Goal: Information Seeking & Learning: Find specific fact

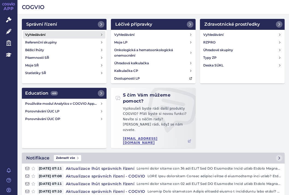
click at [41, 33] on h4 "Vyhledávání" at bounding box center [35, 34] width 20 height 5
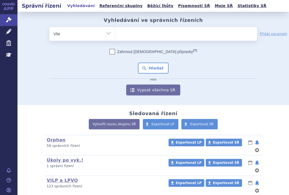
click at [124, 30] on ul at bounding box center [186, 32] width 142 height 11
click at [115, 30] on select at bounding box center [115, 34] width 0 height 14
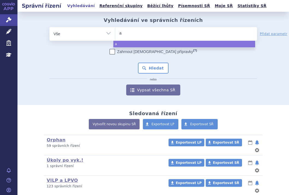
type input "ag"
type input "aga"
type input "agam"
type input "agamr"
type input "agamree"
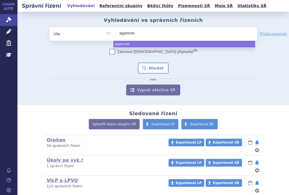
select select "agamree"
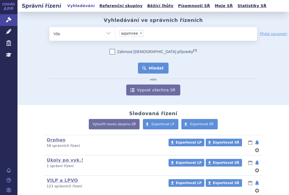
click at [150, 67] on button "Hledat" at bounding box center [153, 68] width 31 height 11
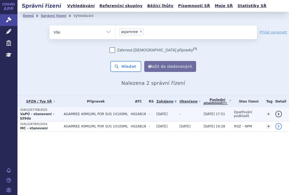
click at [64, 109] on td "AGAMREE 40MG/ML POR SUS 1X100ML" at bounding box center [94, 114] width 67 height 14
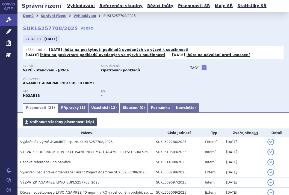
click at [66, 119] on link "Stáhnout všechny písemnosti (zip)" at bounding box center [60, 122] width 74 height 8
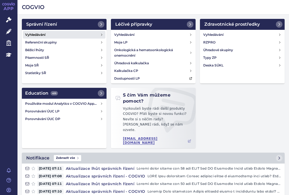
click at [39, 32] on link "Vyhledávání" at bounding box center [64, 35] width 83 height 8
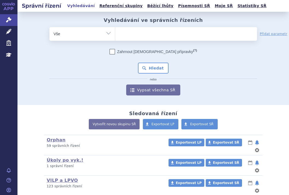
drag, startPoint x: 216, startPoint y: 85, endPoint x: 196, endPoint y: 80, distance: 20.4
click at [216, 85] on div "Zahrnout [DEMOGRAPHIC_DATA] přípravky (?) * Pozor, hledání dle vyhledávacího pa…" at bounding box center [154, 72] width 208 height 47
click at [133, 34] on ul at bounding box center [186, 32] width 142 height 11
click at [115, 34] on select at bounding box center [115, 34] width 0 height 14
paste input "SUKLS173174/2023"
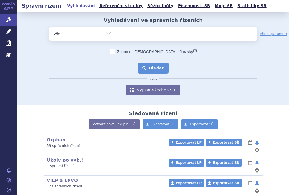
type input "SUKLS173174/2023"
select select "SUKLS173174/2023"
click at [149, 68] on button "Hledat" at bounding box center [153, 68] width 31 height 11
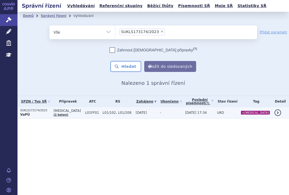
click at [31, 112] on p "SUKLS173174/2023" at bounding box center [35, 111] width 31 height 4
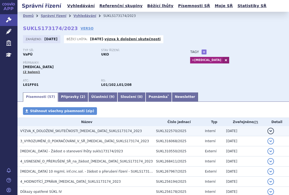
click at [59, 131] on span "VÝZVA_K_DOLOŽENÍ_SKUTEČNOSTI_[MEDICAL_DATA]_SUKLS173174_2023" at bounding box center [81, 131] width 122 height 4
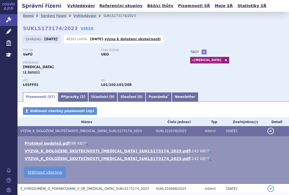
click at [207, 150] on link "🔍" at bounding box center [209, 151] width 5 height 4
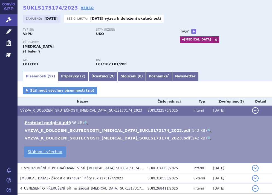
scroll to position [55, 0]
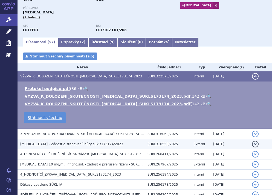
click at [80, 144] on span "[MEDICAL_DATA] - Žádost o stanovení lhůty sukls173174/2023" at bounding box center [71, 144] width 103 height 4
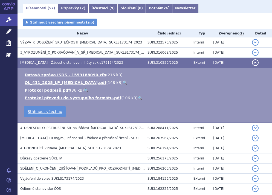
scroll to position [137, 0]
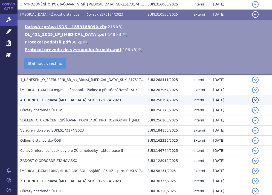
click at [85, 96] on td "4_HODNOTÍCÍ_ZPRÁVA_[MEDICAL_DATA]_SUKLS173174_2023" at bounding box center [81, 100] width 127 height 10
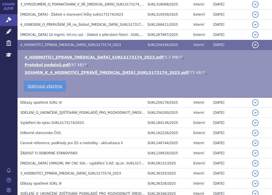
click at [179, 56] on link "🔍" at bounding box center [181, 57] width 5 height 4
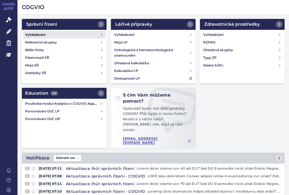
click at [42, 34] on h4 "Vyhledávání" at bounding box center [35, 34] width 20 height 5
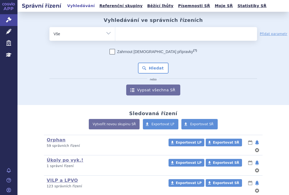
click at [156, 31] on ul at bounding box center [186, 32] width 142 height 11
click at [115, 31] on select at bounding box center [115, 34] width 0 height 14
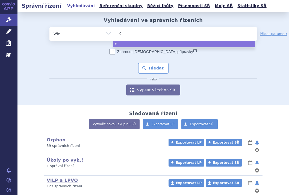
type input "ca"
type input "cab"
type input "cabo"
type input "cabom"
type input "cabome"
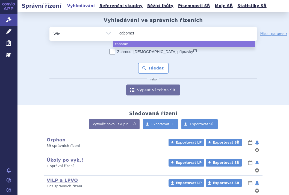
type input "cabomety"
type input "[MEDICAL_DATA]"
select select "cabometyx"
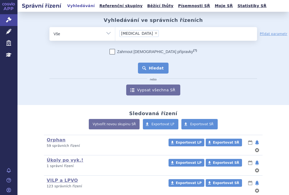
click at [153, 68] on button "Hledat" at bounding box center [153, 68] width 31 height 11
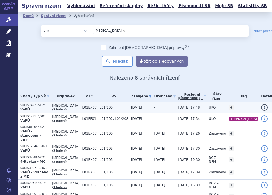
click at [35, 105] on p "SUKLS74223/2025" at bounding box center [34, 105] width 29 height 4
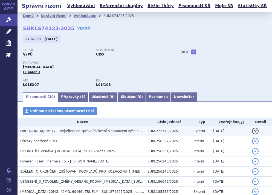
click at [81, 131] on span "OBCHODNÍ TAJEMSTVÍ - Vyjádření do správním řízení o stanovení výše a podmínek ú…" at bounding box center [140, 131] width 240 height 4
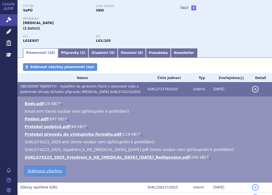
scroll to position [55, 0]
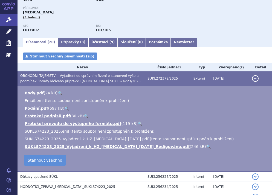
click at [206, 146] on link "🔍" at bounding box center [208, 146] width 5 height 4
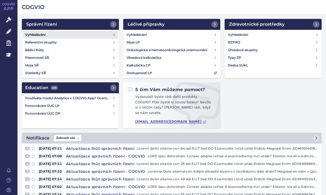
click at [34, 35] on h4 "Vyhledávání" at bounding box center [35, 34] width 20 height 5
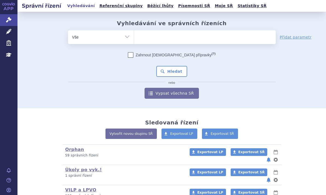
click at [163, 38] on ul at bounding box center [205, 35] width 142 height 11
click at [134, 38] on select at bounding box center [134, 37] width 0 height 14
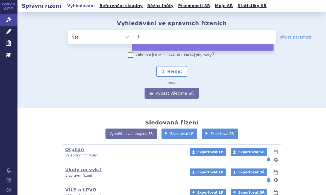
type input "IQ"
type input "IQI"
type input "IQIR"
type input "IQIRV"
type input "IQIRVO"
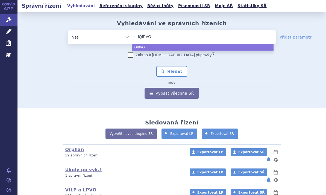
select select "IQIRVO"
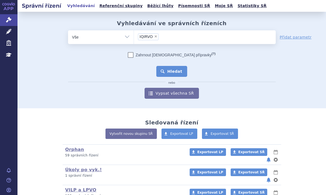
click at [172, 73] on button "Hledat" at bounding box center [172, 71] width 31 height 11
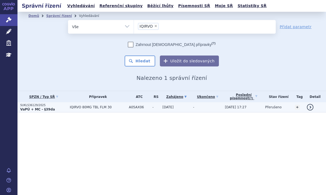
click at [58, 106] on p "SUKLS36129/2025" at bounding box center [43, 105] width 47 height 4
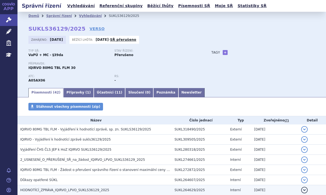
click at [72, 190] on span "HODNOTÍCÍ_ZPRÁVA_IQIRVO_LPVO_SUKLS36129_2025" at bounding box center [64, 190] width 89 height 4
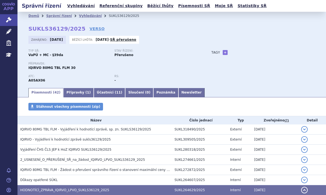
click at [91, 188] on span "HODNOTÍCÍ_ZPRÁVA_IQIRVO_LPVO_SUKLS36129_2025" at bounding box center [64, 190] width 89 height 4
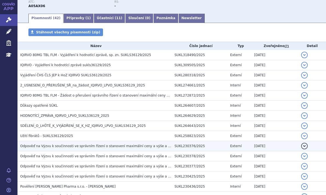
scroll to position [82, 0]
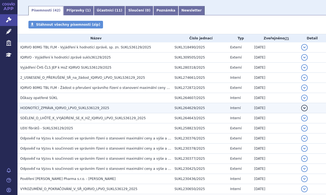
click at [92, 105] on td "HODNOTÍCÍ_ZPRÁVA_IQIRVO_LPVO_SUKLS36129_2025" at bounding box center [95, 108] width 155 height 10
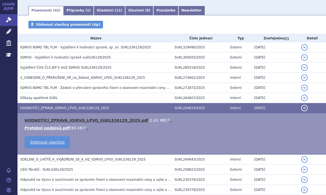
click at [114, 119] on link "HODNOTÍCÍ_ZPRÁVA_IQIRVO_LPVO_SUKLS36129_2025.pdf" at bounding box center [87, 120] width 124 height 4
click at [122, 118] on link "HODNOTÍCÍ_ZPRÁVA_IQIRVO_LPVO_SUKLS36129_2025.pdf" at bounding box center [87, 120] width 124 height 4
click at [167, 120] on link "🔍" at bounding box center [169, 120] width 5 height 4
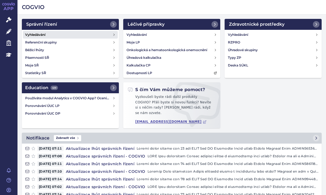
click at [51, 32] on link "Vyhledávání" at bounding box center [70, 35] width 95 height 8
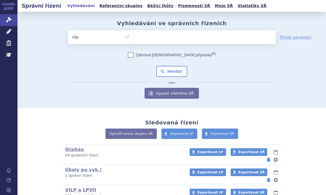
click at [120, 33] on select "Vše Spisová značka Typ SŘ Přípravek/SUKL kód Účastník/Držitel" at bounding box center [101, 36] width 66 height 12
select select "filter-atc-group"
click at [68, 30] on select "Vše Spisová značka Typ SŘ Přípravek/SUKL kód Účastník/Držitel" at bounding box center [101, 36] width 66 height 12
click at [155, 37] on ul at bounding box center [205, 35] width 142 height 11
click at [134, 37] on select at bounding box center [134, 37] width 0 height 14
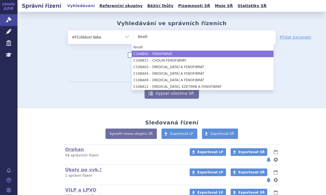
type input "fenofi"
select select "C10AB05"
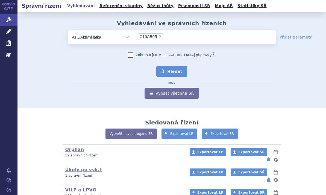
click at [164, 69] on button "Hledat" at bounding box center [172, 71] width 31 height 11
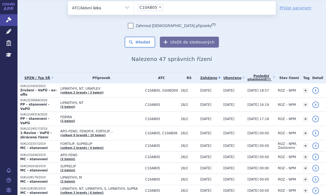
scroll to position [27, 0]
